Goal: Download file/media

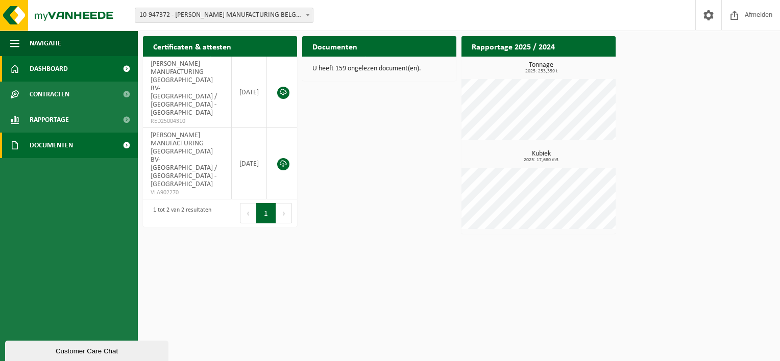
click at [96, 145] on link "Documenten" at bounding box center [69, 146] width 138 height 26
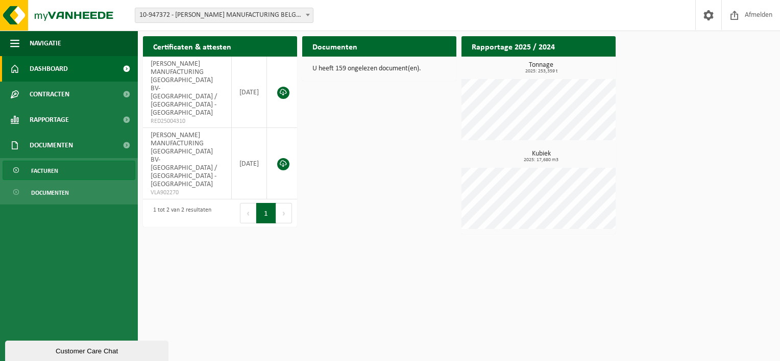
click at [98, 173] on link "Facturen" at bounding box center [69, 170] width 133 height 19
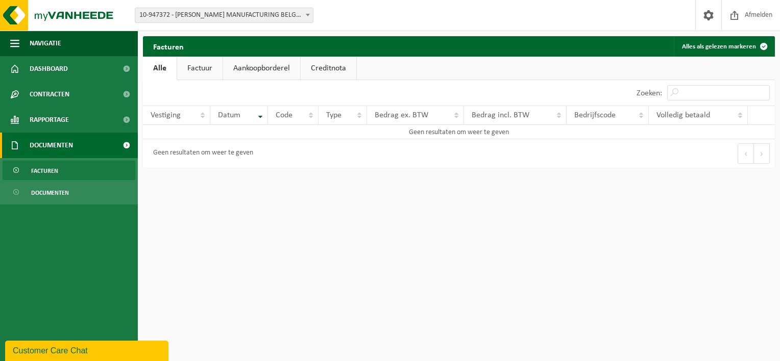
click at [196, 66] on link "Factuur" at bounding box center [199, 68] width 45 height 23
click at [64, 62] on span "Dashboard" at bounding box center [49, 69] width 38 height 26
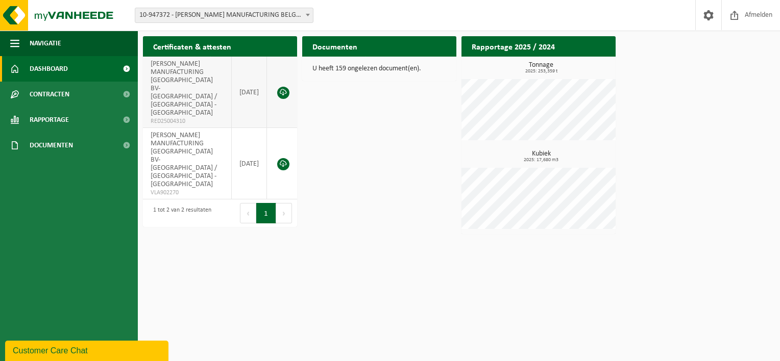
click at [174, 79] on span "WIMBLE MANUFACTURING BELGIUM BV- KELLANOVA / PRINGLES - MECHELEN" at bounding box center [184, 88] width 66 height 57
click at [286, 87] on link at bounding box center [283, 93] width 12 height 12
